Goal: Information Seeking & Learning: Learn about a topic

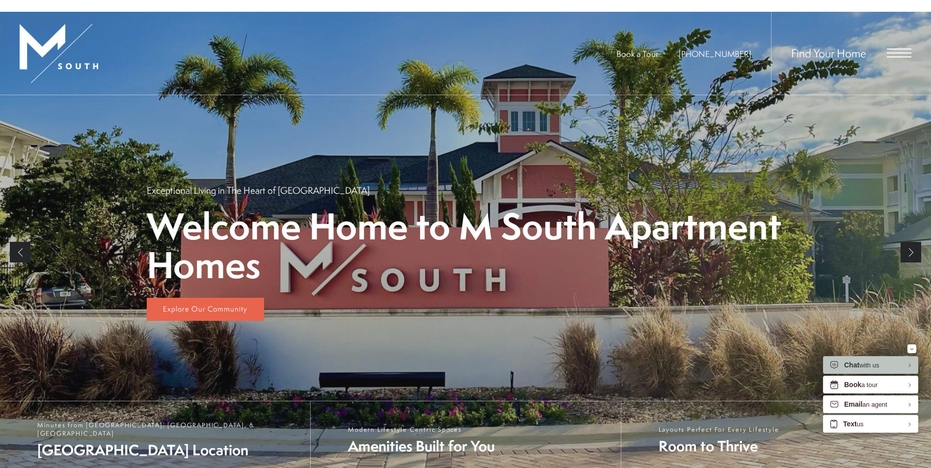
drag, startPoint x: 908, startPoint y: 242, endPoint x: 908, endPoint y: 233, distance: 9.8
click at [908, 331] on li "Next" at bounding box center [910, 252] width 21 height 314
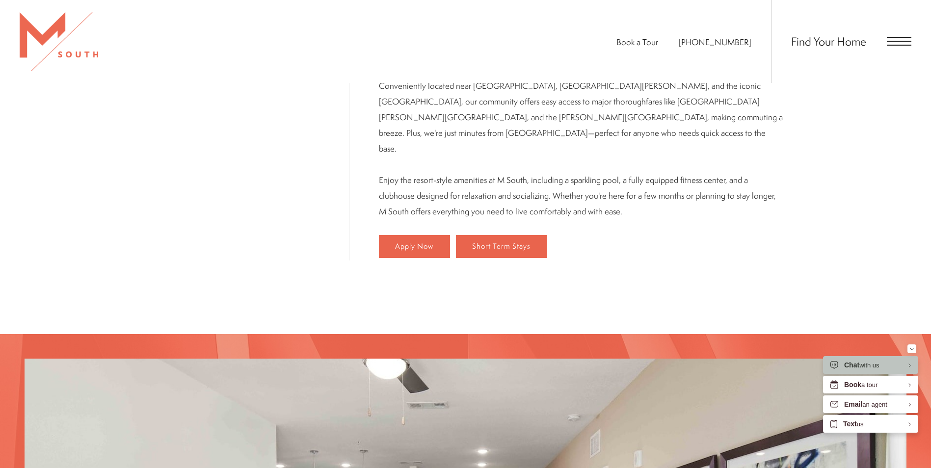
scroll to position [245, 0]
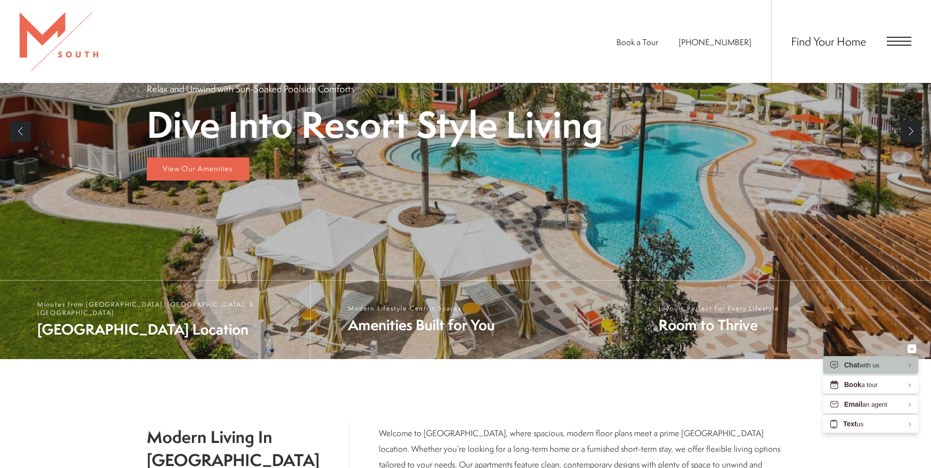
click at [911, 134] on link "Next" at bounding box center [910, 131] width 21 height 21
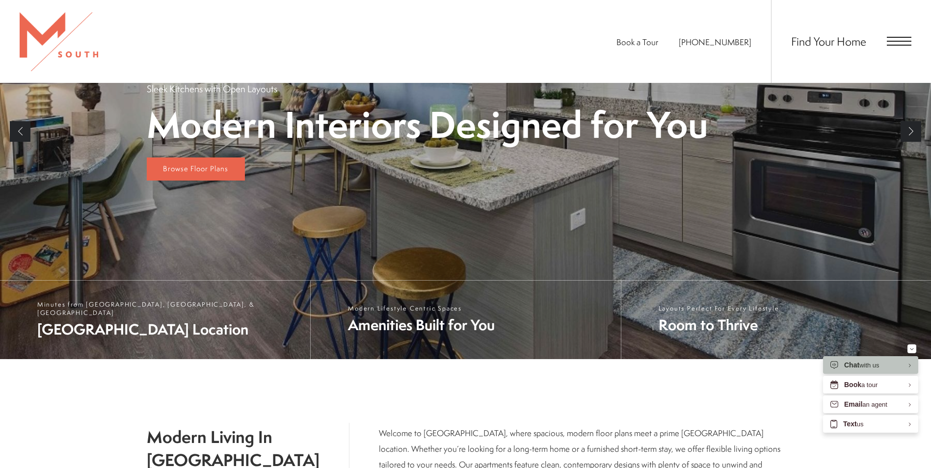
click at [911, 134] on link "Next" at bounding box center [910, 131] width 21 height 21
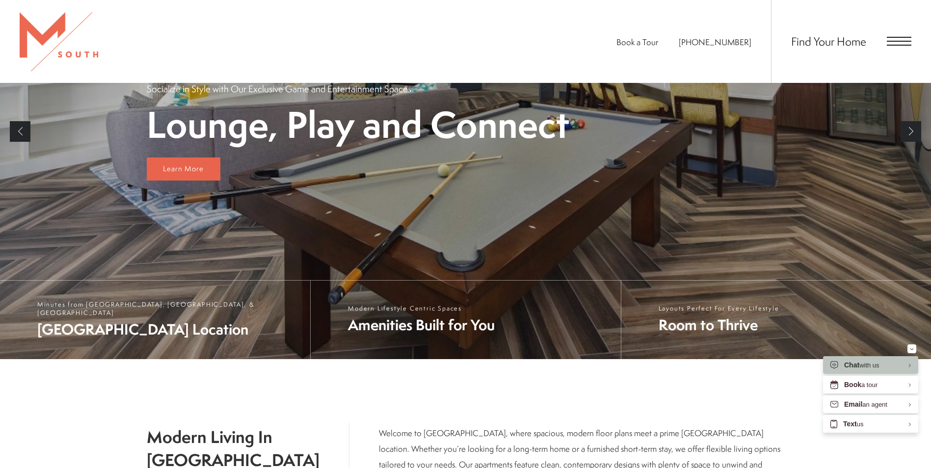
click at [20, 132] on link "Previous" at bounding box center [20, 131] width 21 height 21
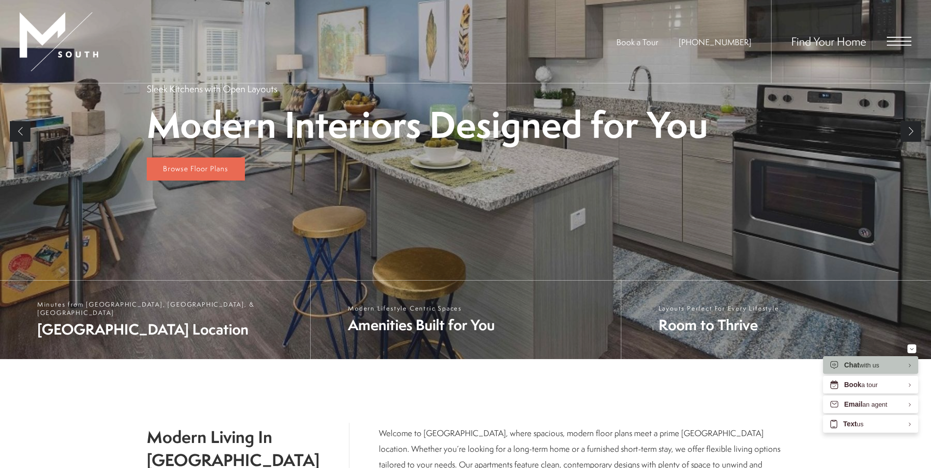
scroll to position [147, 0]
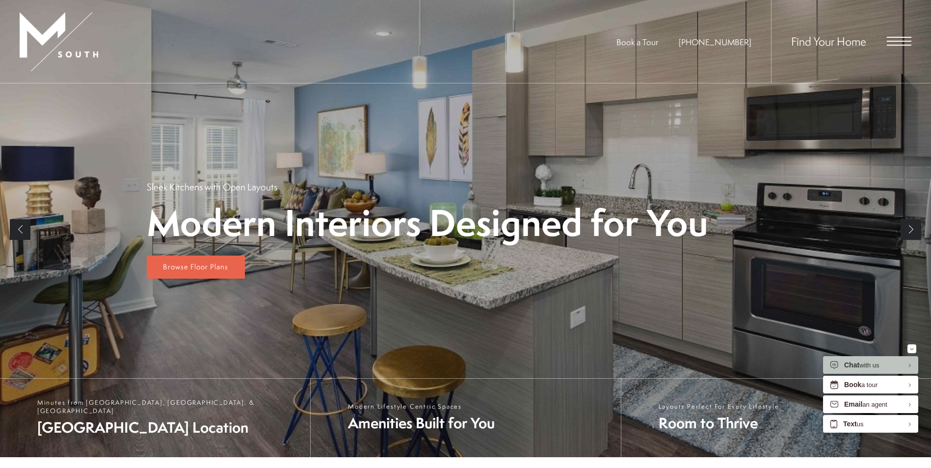
click at [908, 233] on link "Next" at bounding box center [910, 229] width 21 height 21
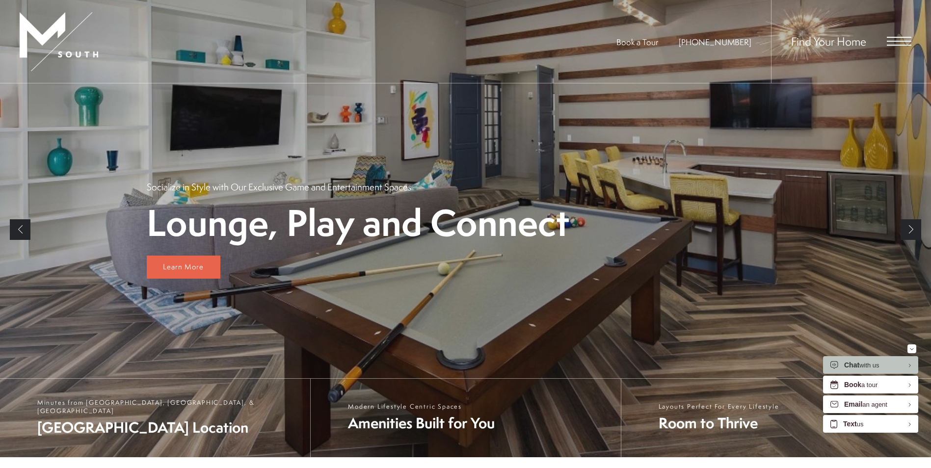
click at [908, 233] on link "Next" at bounding box center [910, 229] width 21 height 21
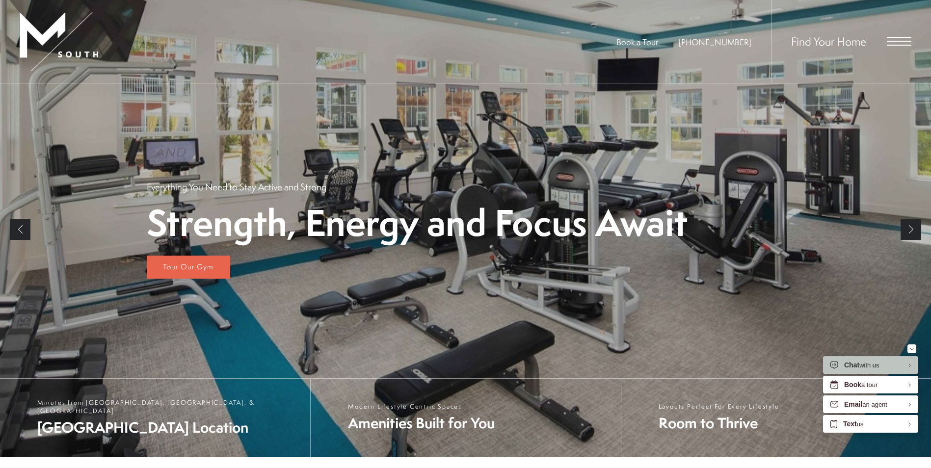
click at [908, 233] on link "Next" at bounding box center [910, 229] width 21 height 21
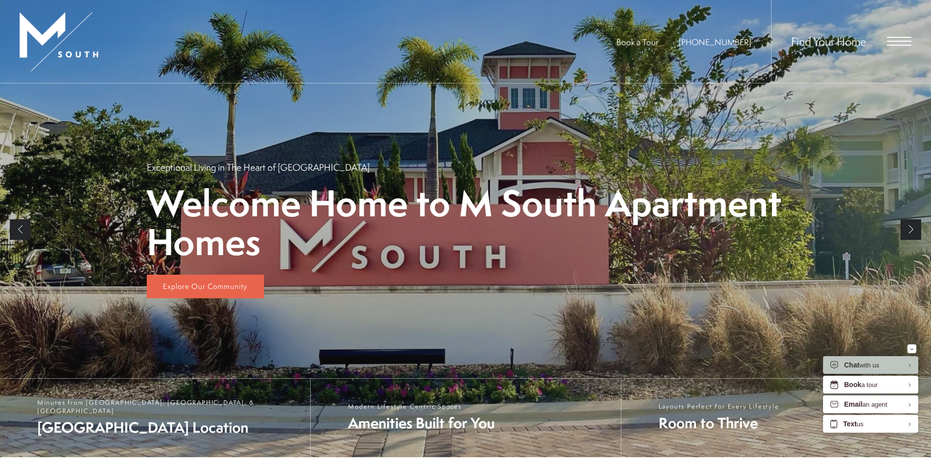
click at [903, 242] on li "Next" at bounding box center [910, 230] width 21 height 314
click at [904, 238] on link "Next" at bounding box center [910, 229] width 21 height 21
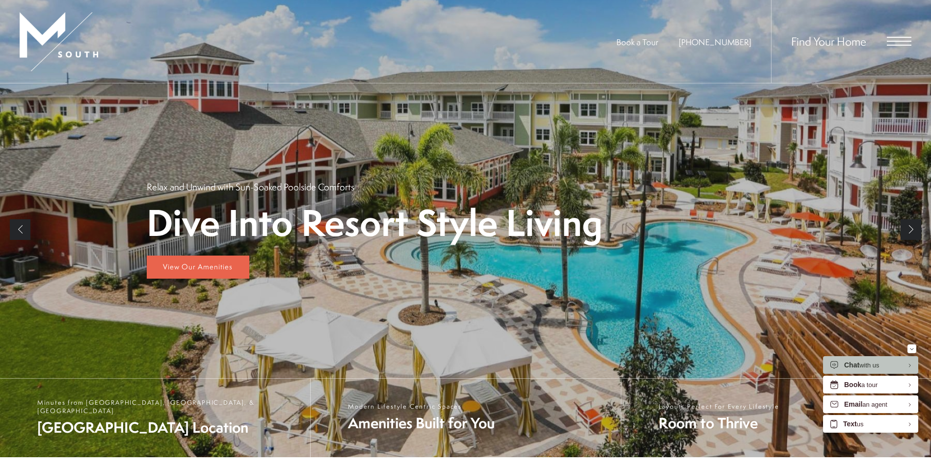
click at [898, 220] on div at bounding box center [465, 223] width 931 height 468
click at [891, 47] on div "Find Your Home" at bounding box center [841, 41] width 140 height 83
click at [891, 41] on span "Open Menu" at bounding box center [899, 41] width 25 height 1
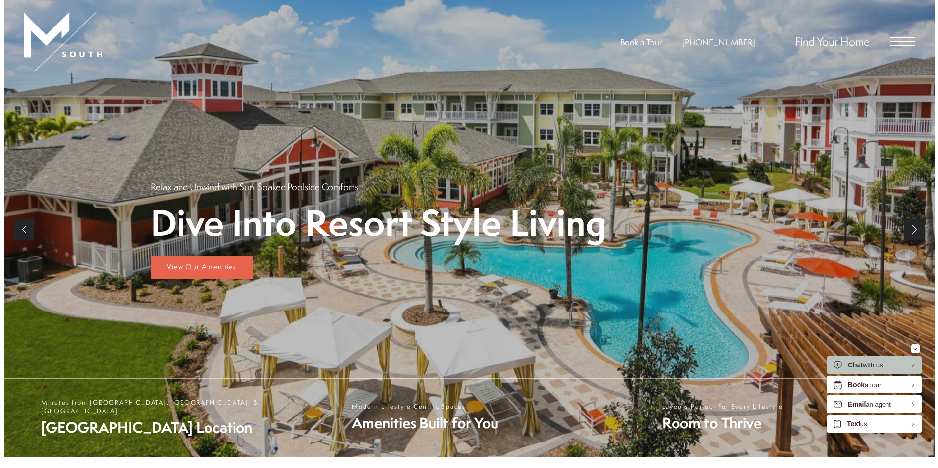
scroll to position [0, 0]
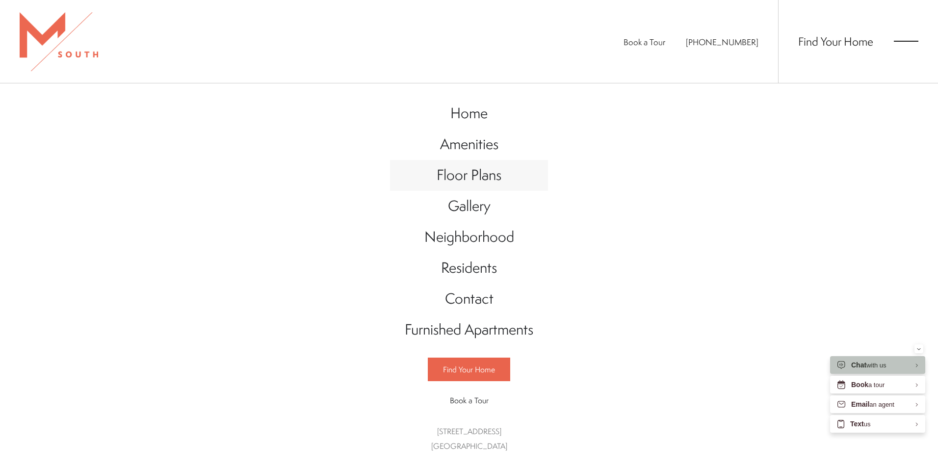
click at [459, 172] on span "Floor Plans" at bounding box center [469, 175] width 65 height 20
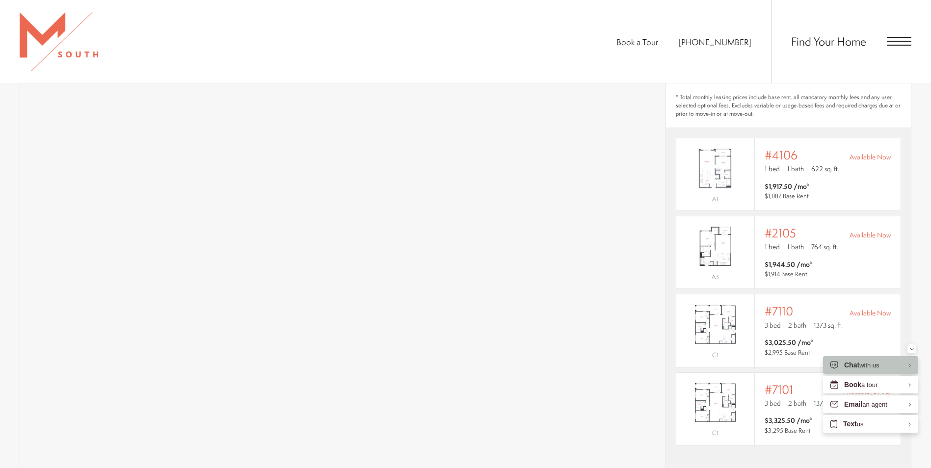
scroll to position [785, 0]
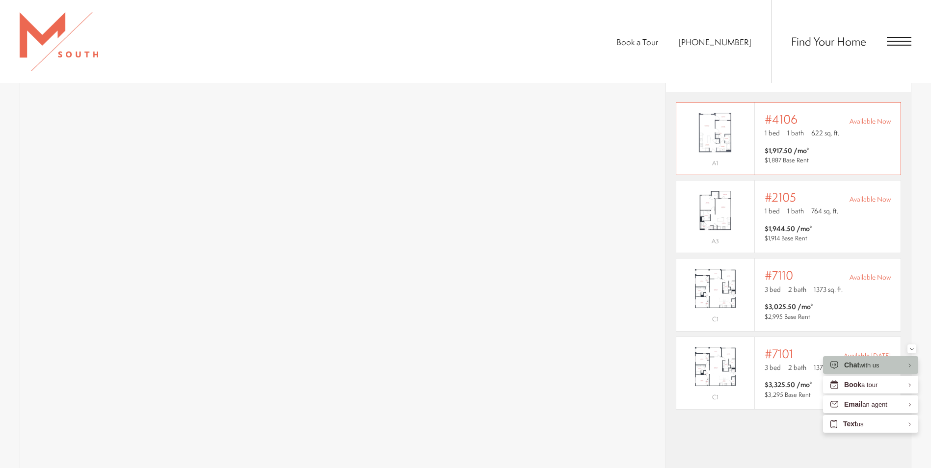
click at [721, 136] on img "View #4106" at bounding box center [715, 132] width 78 height 49
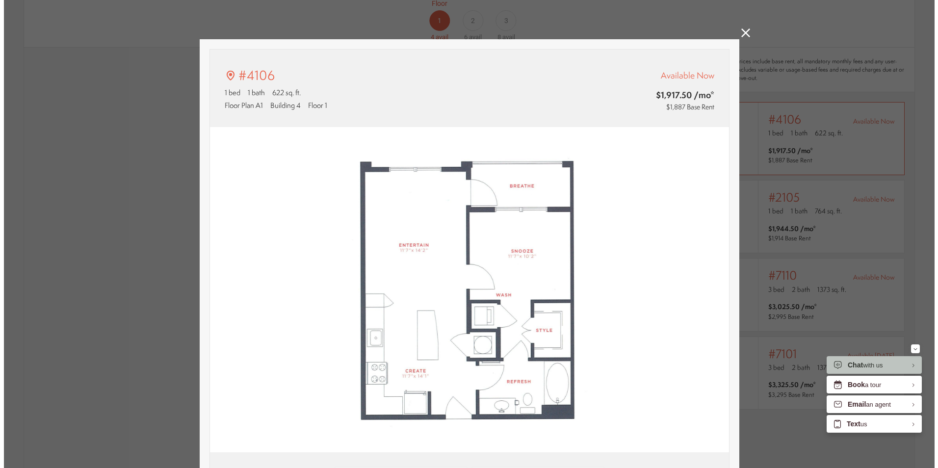
scroll to position [0, 0]
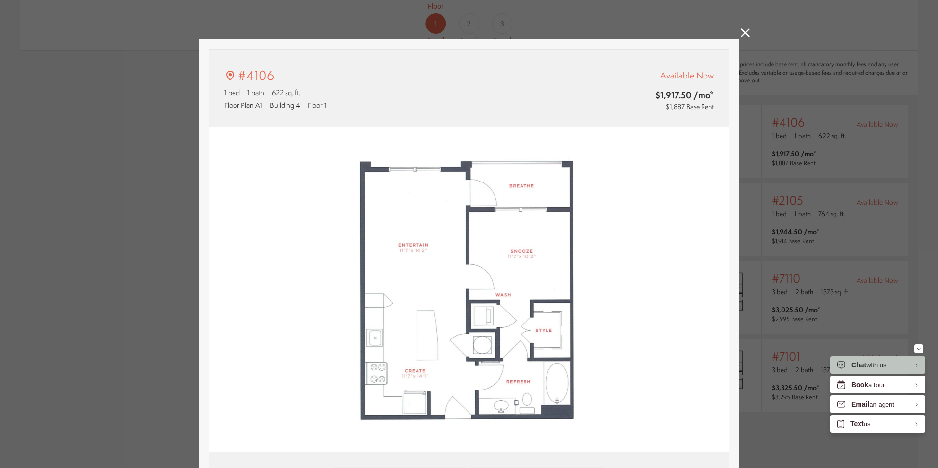
type input "**********"
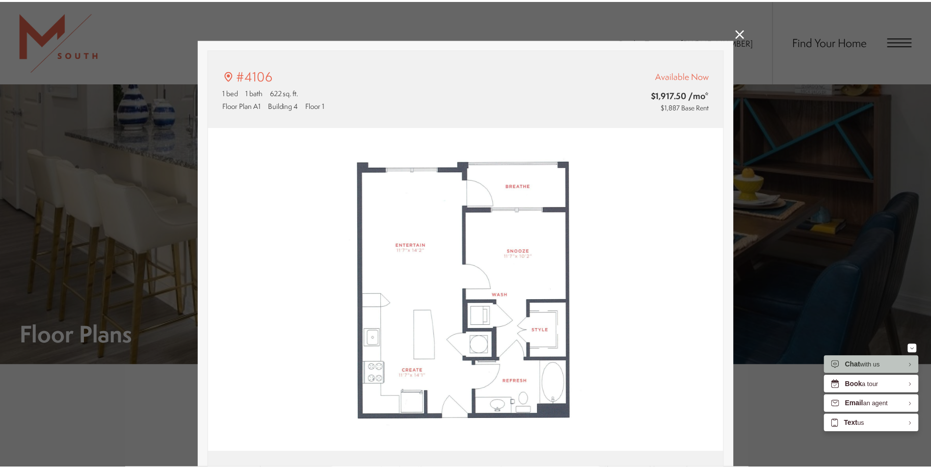
scroll to position [785, 0]
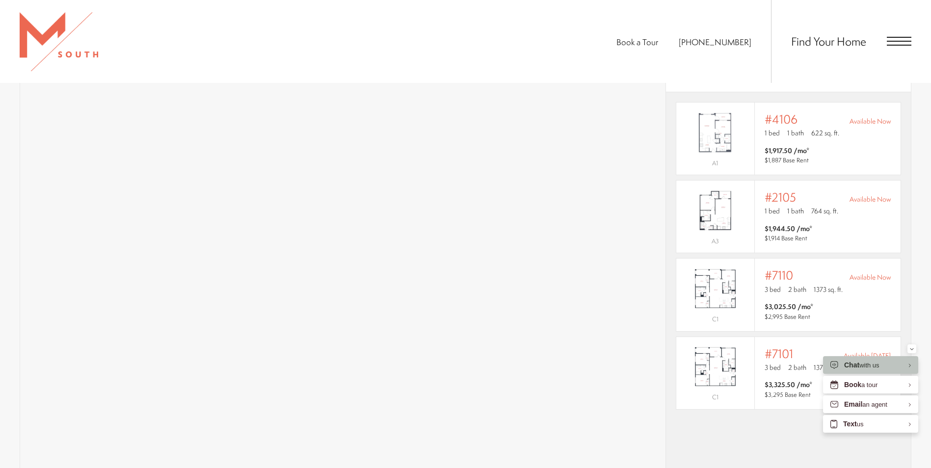
click at [678, 65] on ul "Book a Tour [PHONE_NUMBER]" at bounding box center [693, 41] width 155 height 83
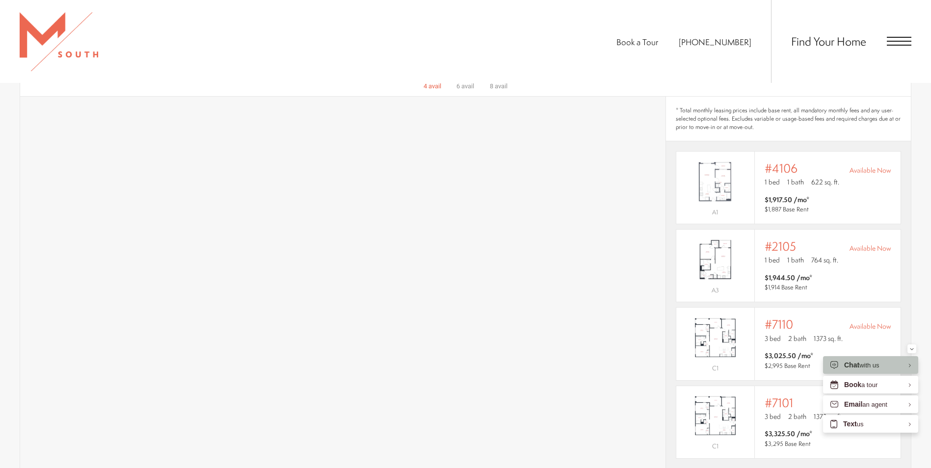
scroll to position [491, 0]
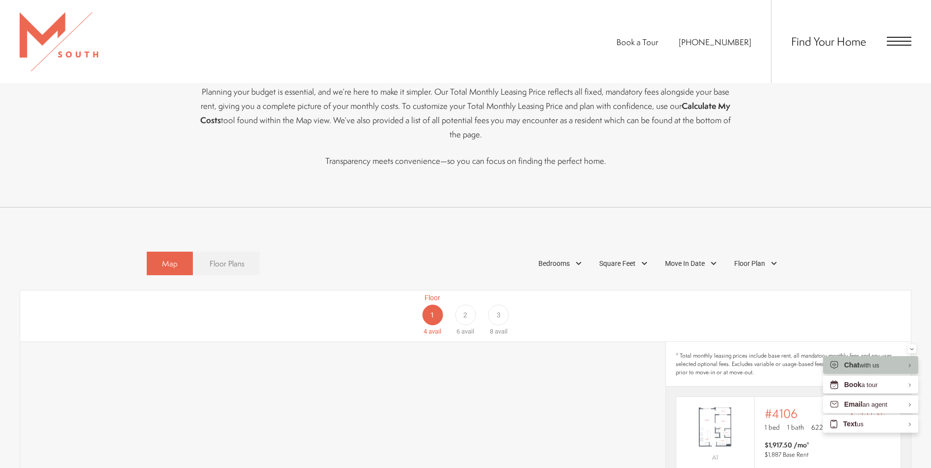
click at [211, 258] on span "Floor Plans" at bounding box center [226, 263] width 35 height 11
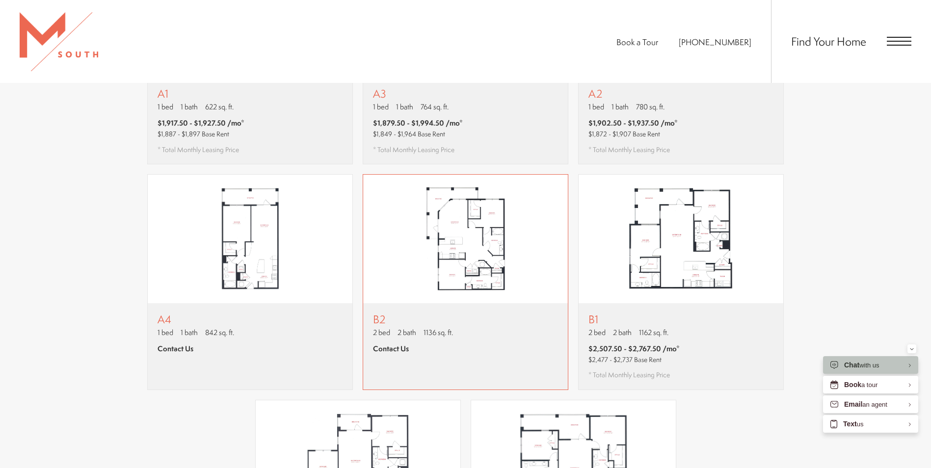
scroll to position [638, 0]
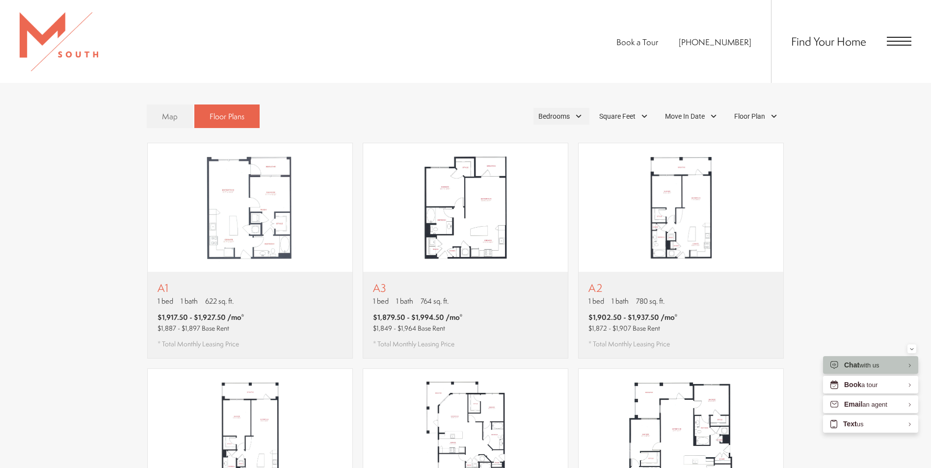
click at [555, 111] on span "Bedrooms" at bounding box center [553, 116] width 31 height 10
click at [529, 138] on span "1 Bedroom" at bounding box center [542, 143] width 49 height 11
